Goal: Task Accomplishment & Management: Manage account settings

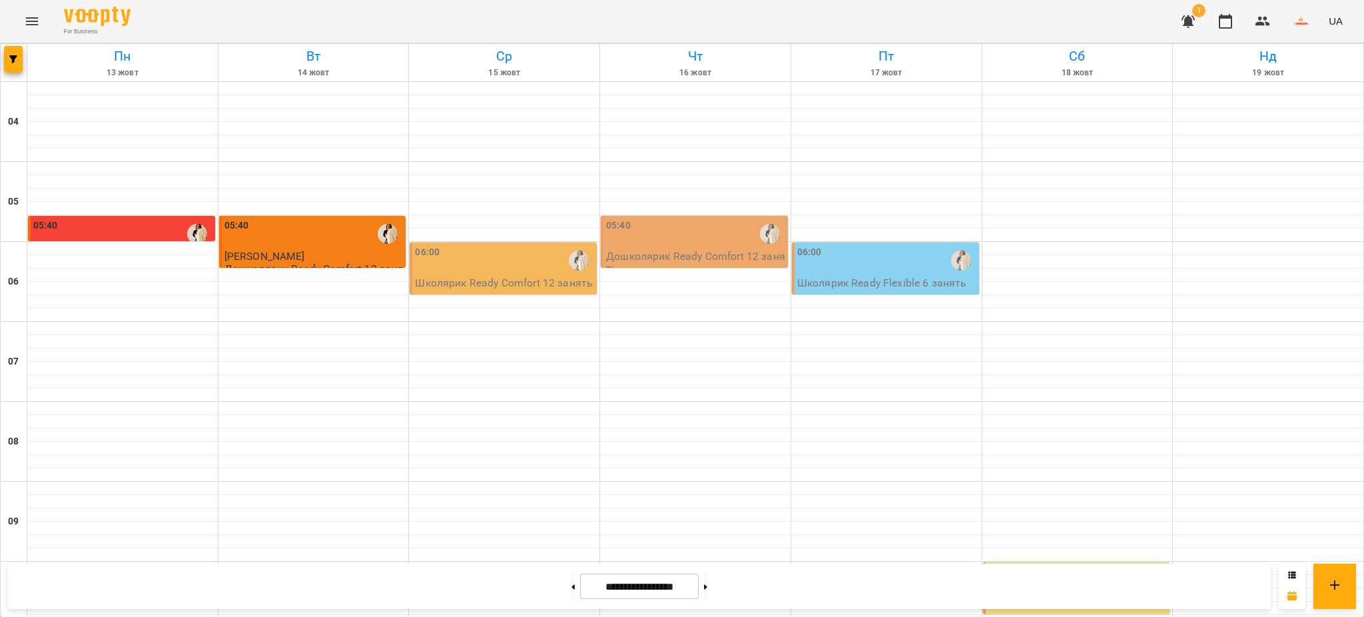
scroll to position [883, 0]
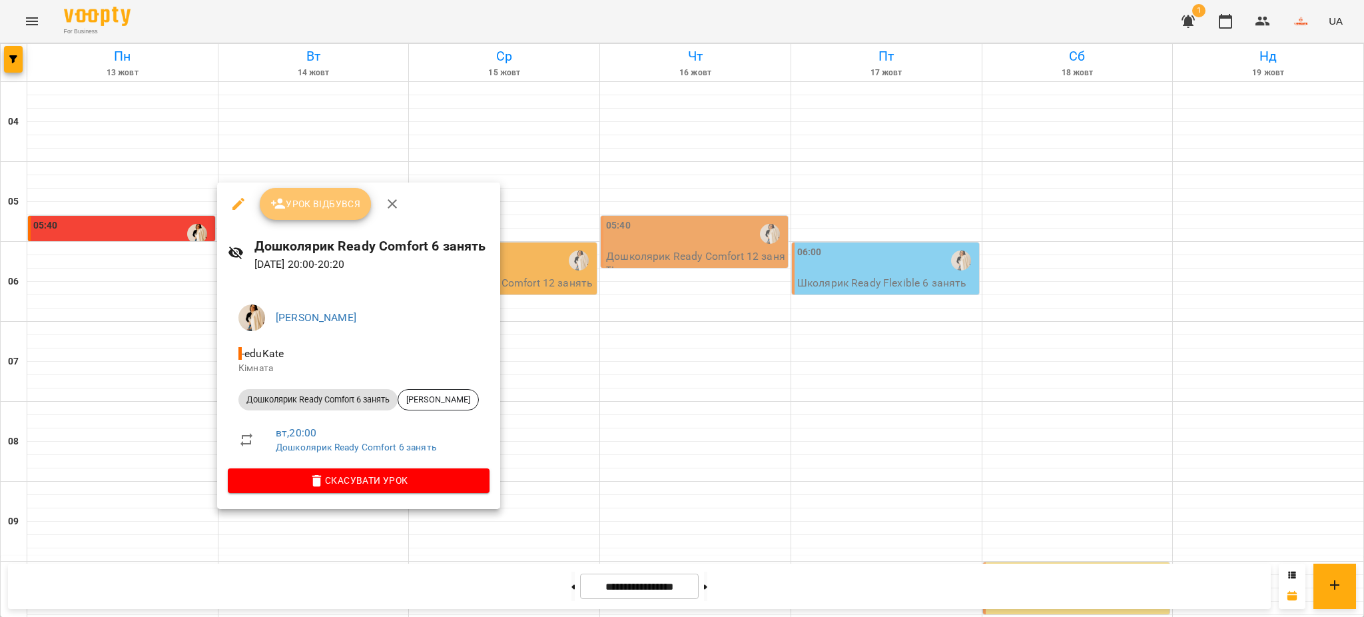
click at [336, 200] on span "Урок відбувся" at bounding box center [315, 204] width 91 height 16
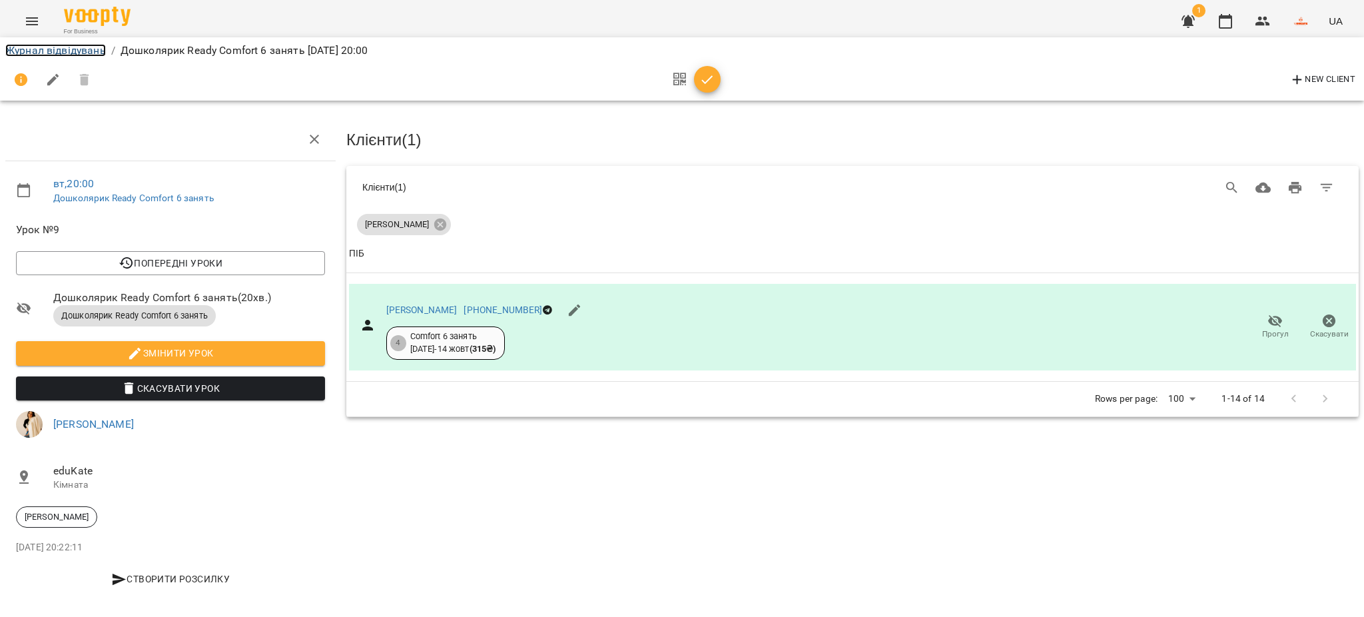
click at [67, 51] on link "Журнал відвідувань" at bounding box center [55, 50] width 101 height 13
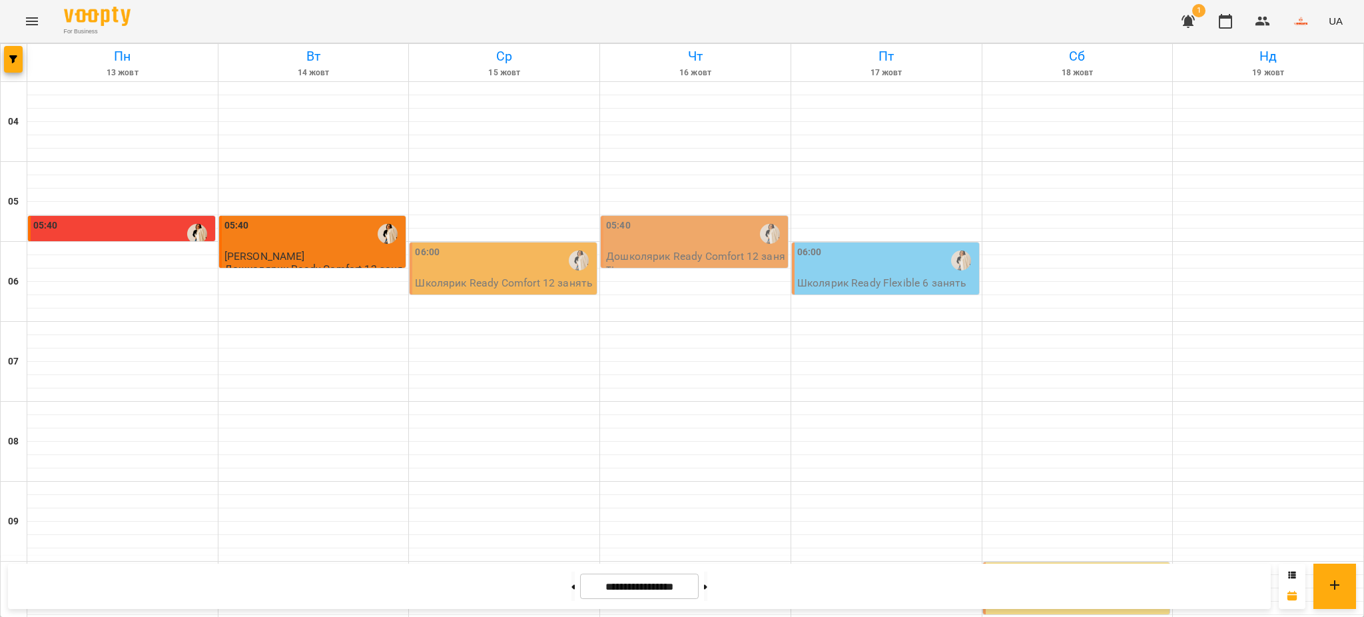
click at [1194, 15] on span "1" at bounding box center [1198, 10] width 13 height 13
click at [1180, 19] on button "button" at bounding box center [1188, 21] width 32 height 32
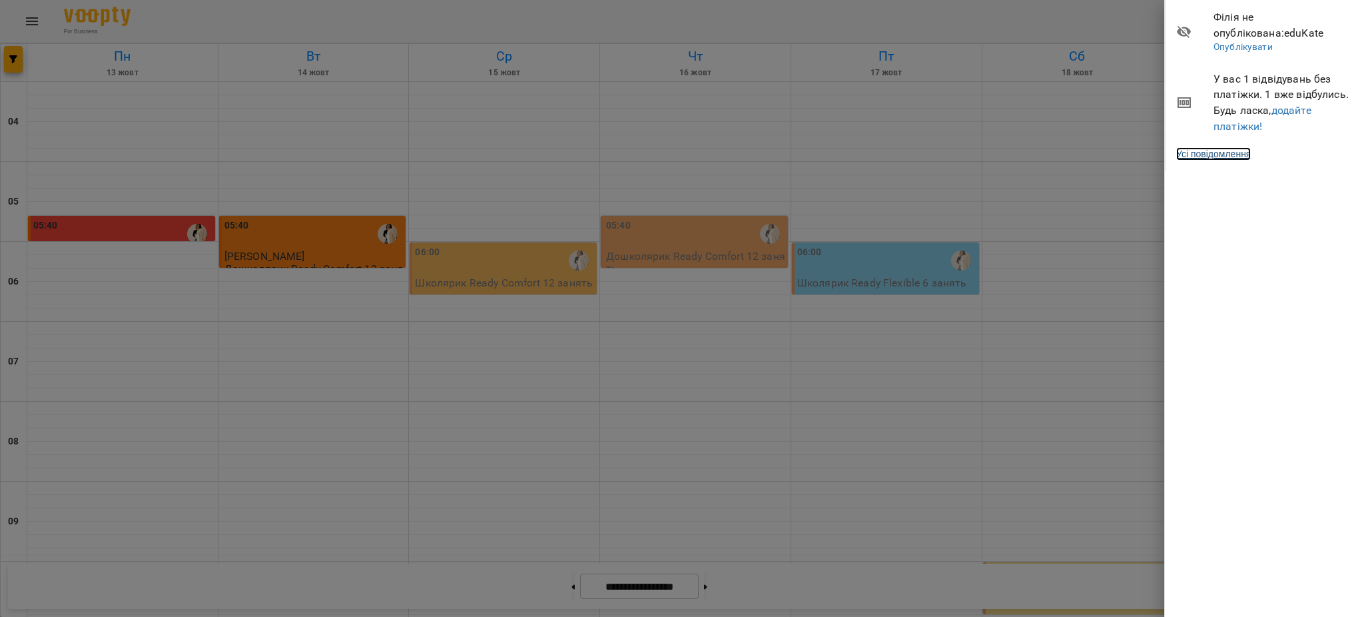
click at [1191, 154] on link "Усі повідомлення" at bounding box center [1213, 153] width 75 height 13
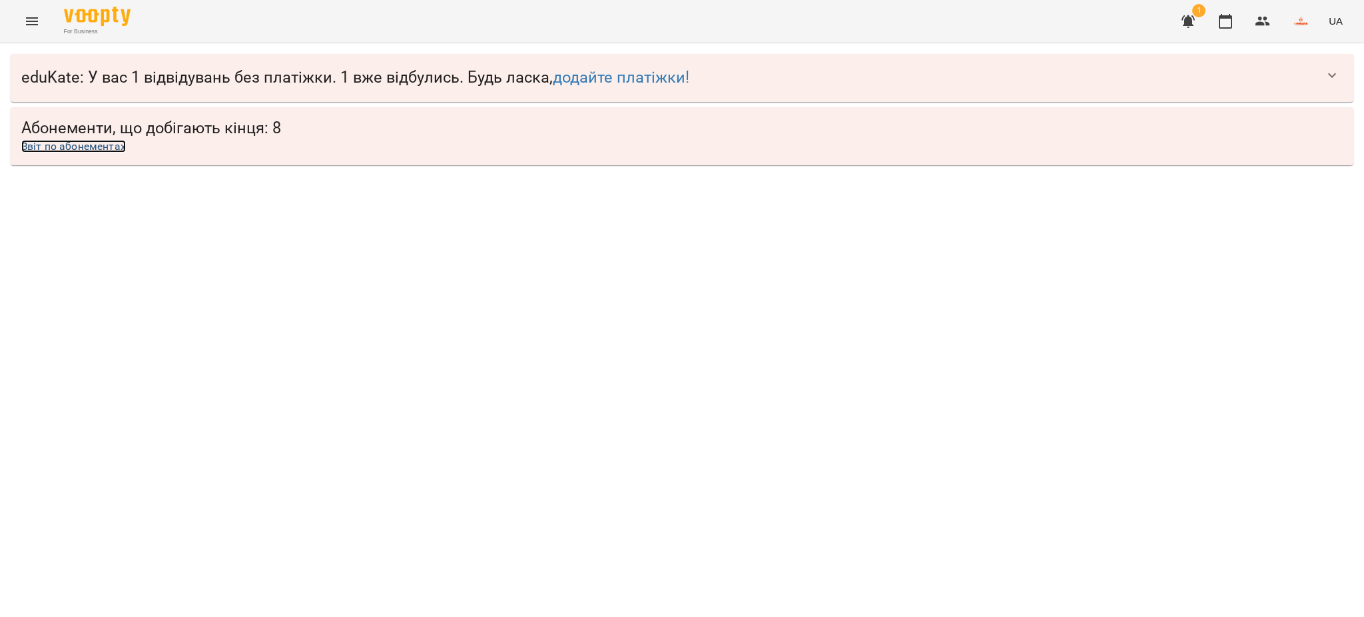
click at [92, 146] on link "Звіт по абонементах" at bounding box center [73, 146] width 105 height 13
click at [101, 143] on link "Звіт по абонементах" at bounding box center [73, 146] width 105 height 13
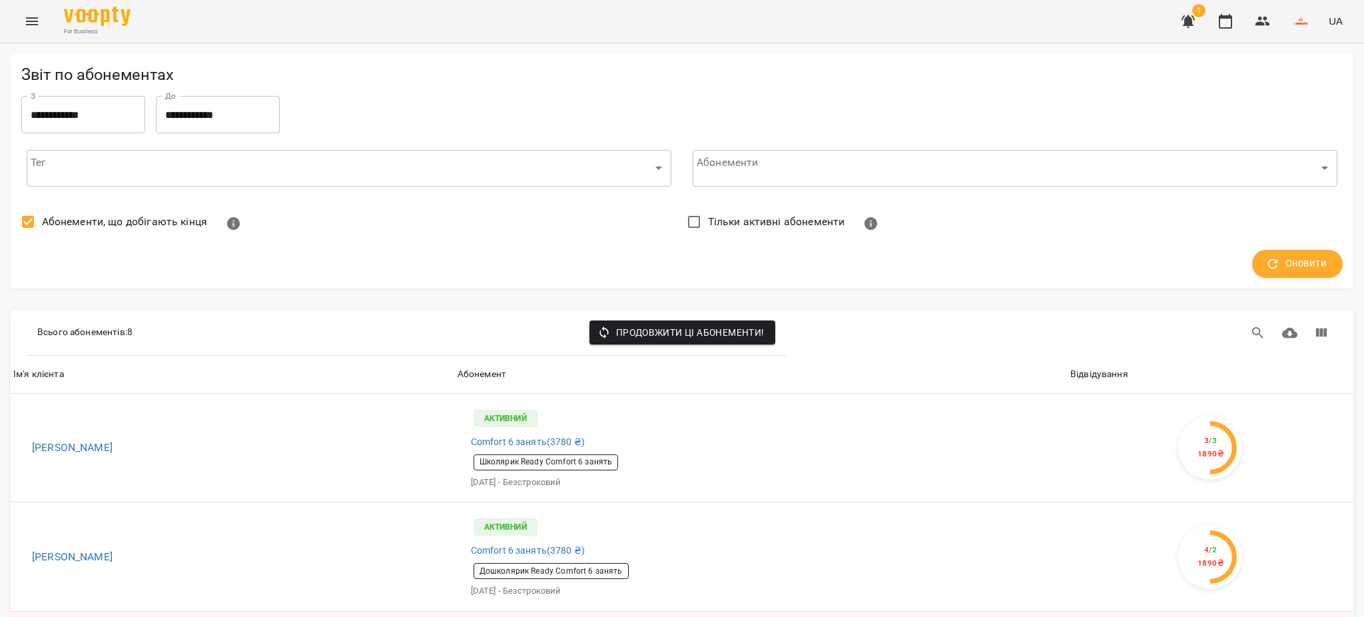
click at [39, 24] on icon "Menu" at bounding box center [32, 21] width 16 height 16
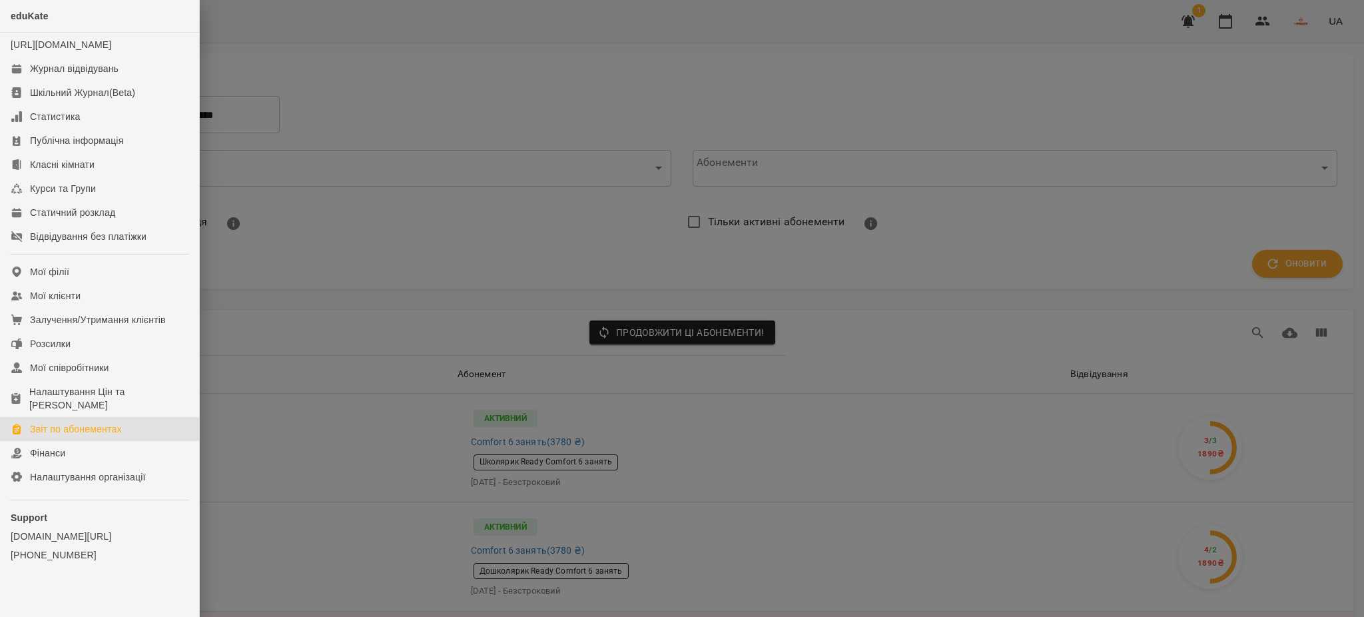
click at [472, 91] on div at bounding box center [682, 308] width 1364 height 617
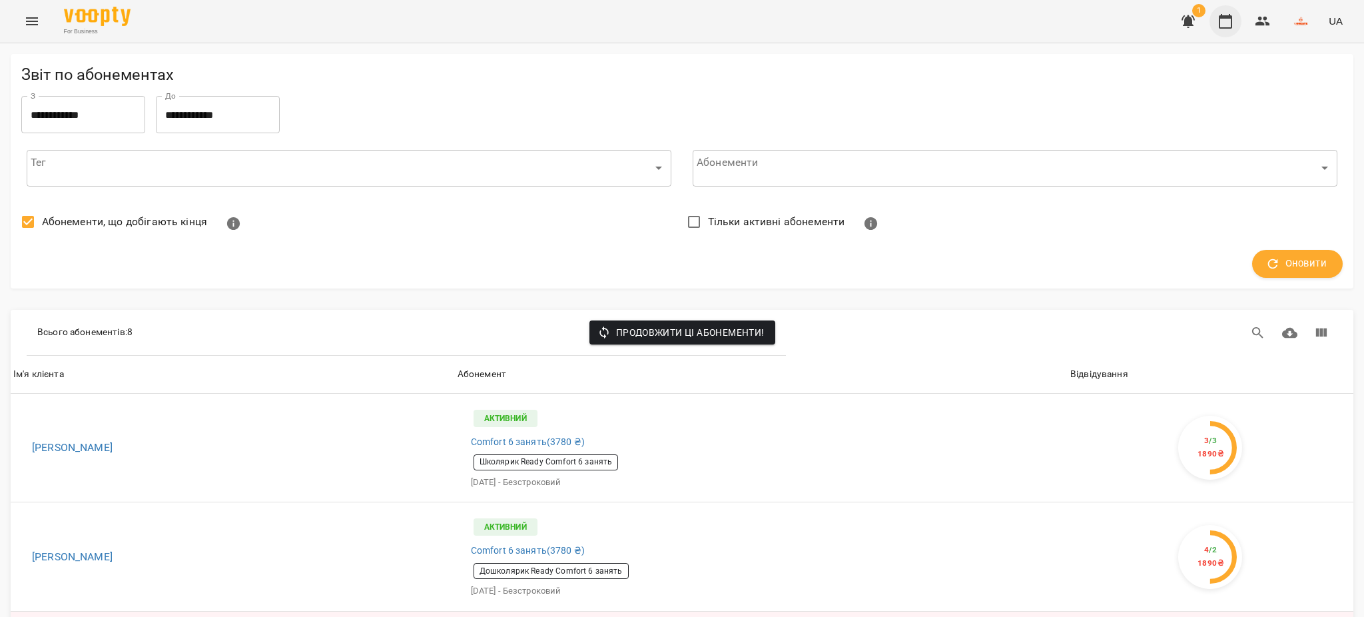
click at [1232, 20] on icon "button" at bounding box center [1225, 21] width 13 height 15
